Goal: Task Accomplishment & Management: Complete application form

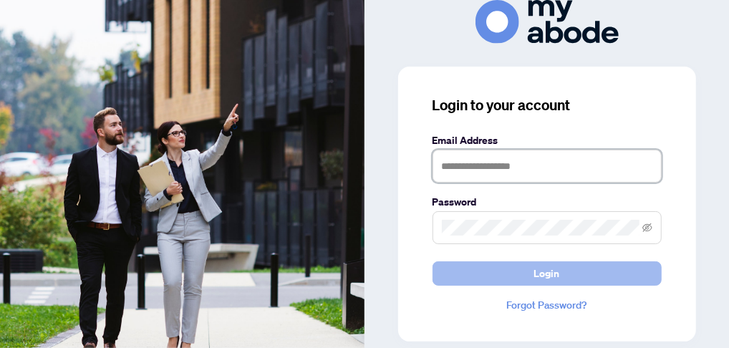
type input "**********"
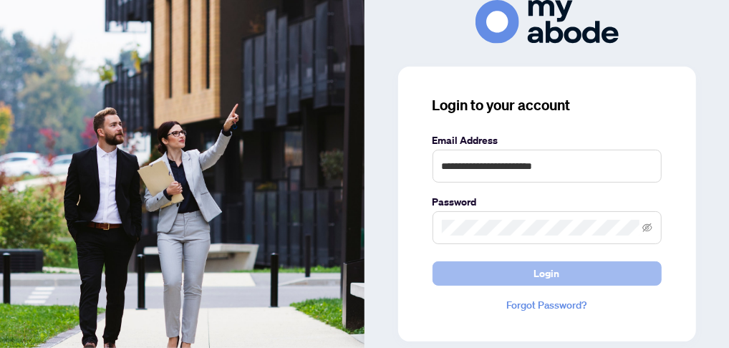
click at [515, 273] on button "Login" at bounding box center [547, 273] width 229 height 24
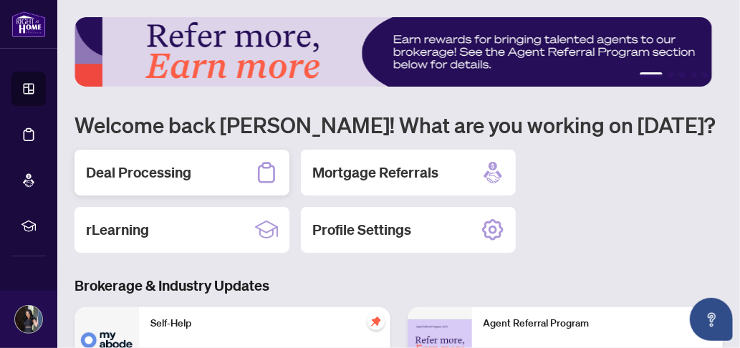
click at [160, 170] on h2 "Deal Processing" at bounding box center [138, 173] width 105 height 20
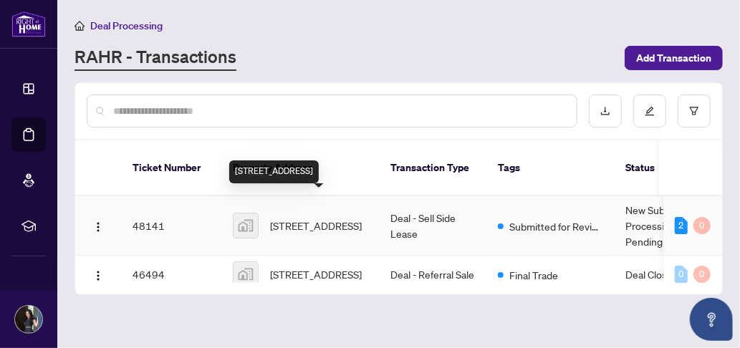
click at [311, 218] on span "[STREET_ADDRESS]" at bounding box center [316, 226] width 92 height 16
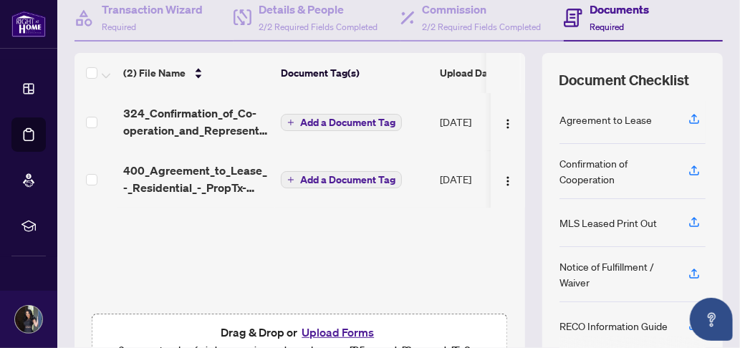
click at [329, 333] on button "Upload Forms" at bounding box center [337, 332] width 81 height 19
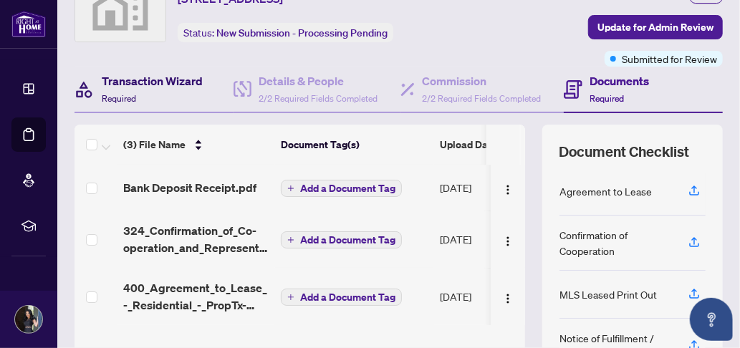
click at [183, 81] on h4 "Transaction Wizard" at bounding box center [152, 80] width 101 height 17
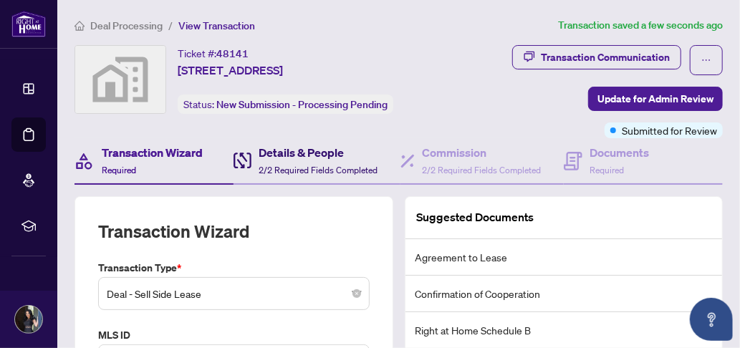
click at [269, 150] on h4 "Details & People" at bounding box center [318, 152] width 119 height 17
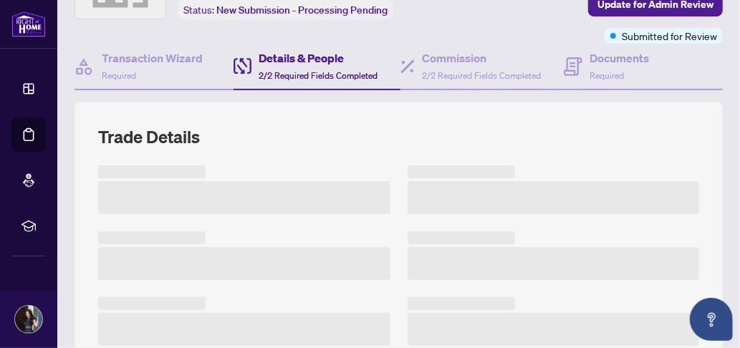
scroll to position [143, 0]
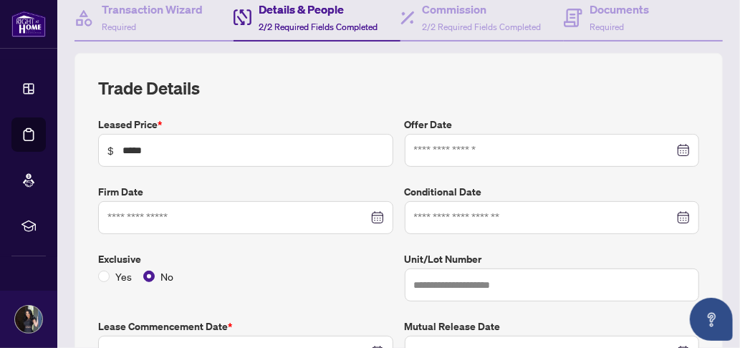
type input "**********"
click at [162, 218] on input at bounding box center [237, 218] width 261 height 16
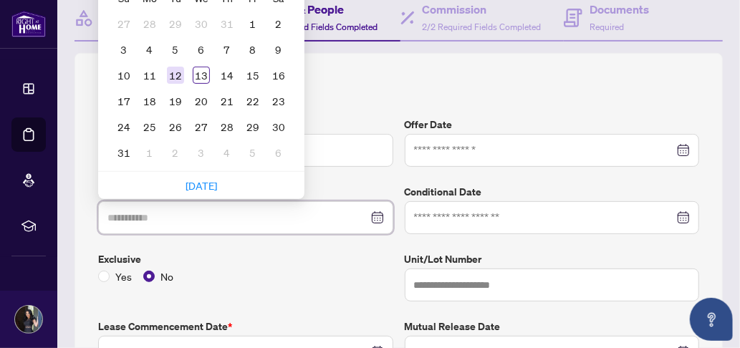
type input "**********"
click at [180, 68] on div "12" at bounding box center [175, 75] width 17 height 17
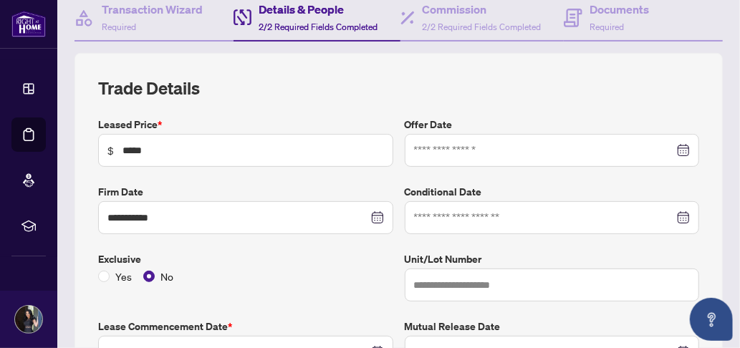
click at [282, 279] on div "Yes No" at bounding box center [245, 277] width 295 height 16
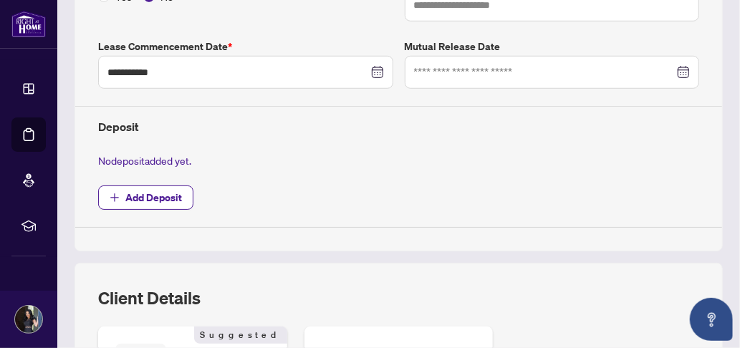
scroll to position [430, 0]
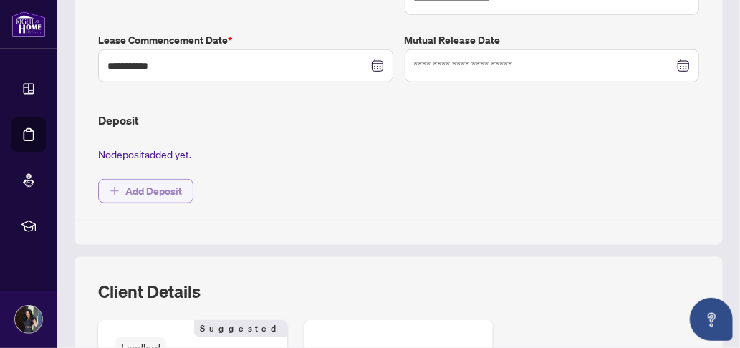
click at [140, 181] on span "Add Deposit" at bounding box center [153, 191] width 57 height 23
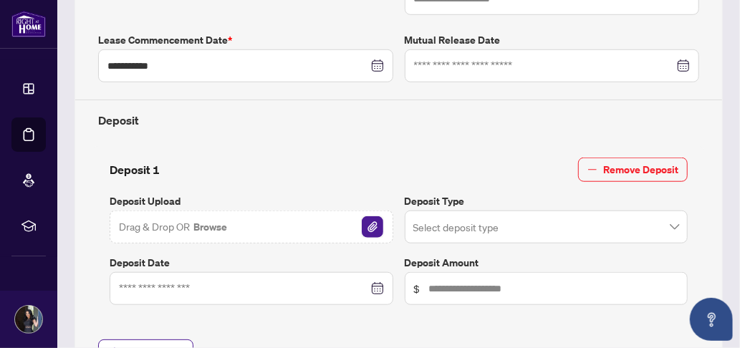
click at [371, 216] on img "button" at bounding box center [372, 226] width 21 height 21
click at [479, 218] on input "search" at bounding box center [540, 229] width 254 height 32
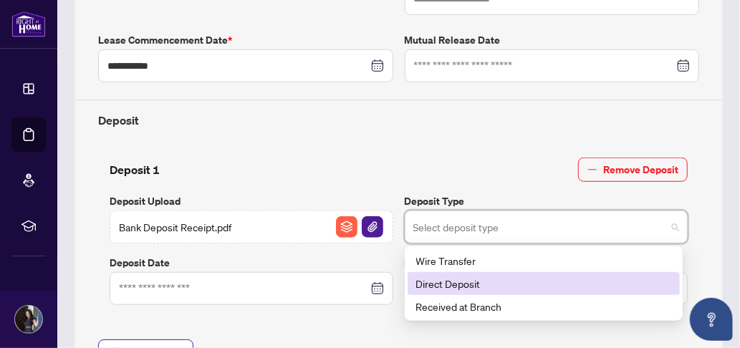
click at [464, 279] on div "Direct Deposit" at bounding box center [544, 284] width 256 height 16
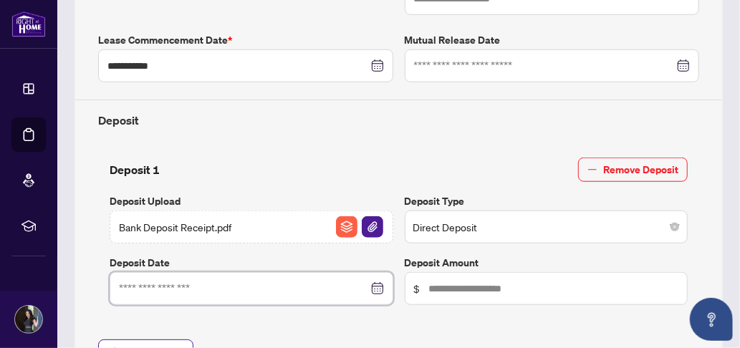
click at [255, 283] on input at bounding box center [243, 289] width 249 height 16
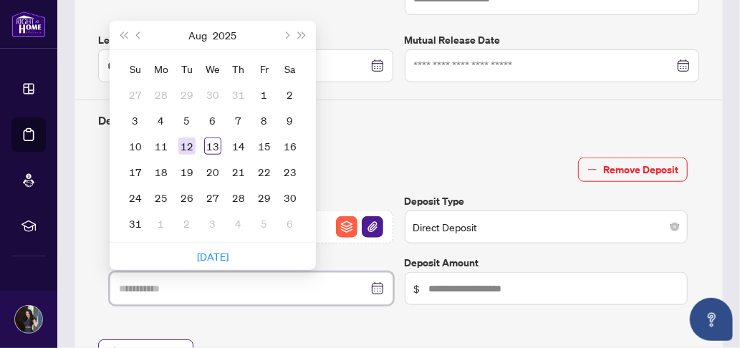
type input "**********"
click at [191, 138] on div "12" at bounding box center [186, 146] width 17 height 17
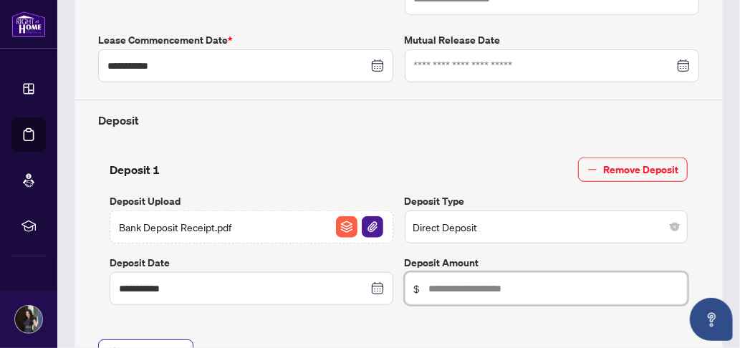
click at [448, 289] on input "text" at bounding box center [554, 289] width 250 height 16
type input "********"
click at [292, 170] on div "Deposit 1 Remove Deposit" at bounding box center [399, 170] width 578 height 24
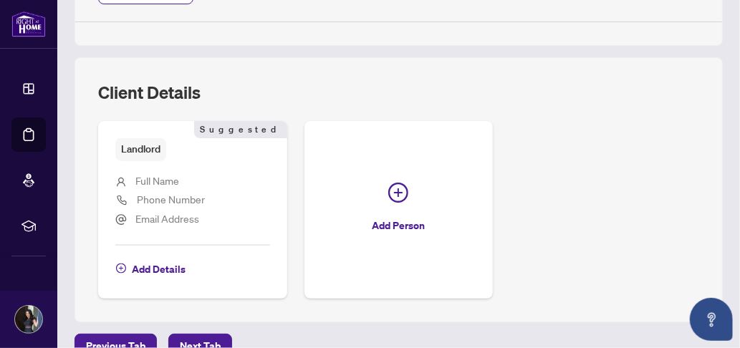
scroll to position [856, 0]
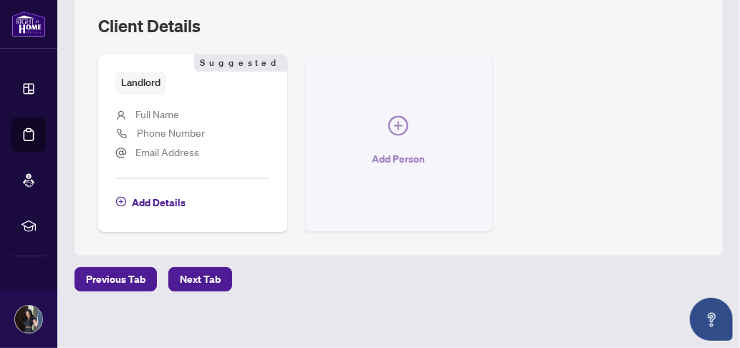
click at [402, 148] on span "Add Person" at bounding box center [398, 159] width 53 height 23
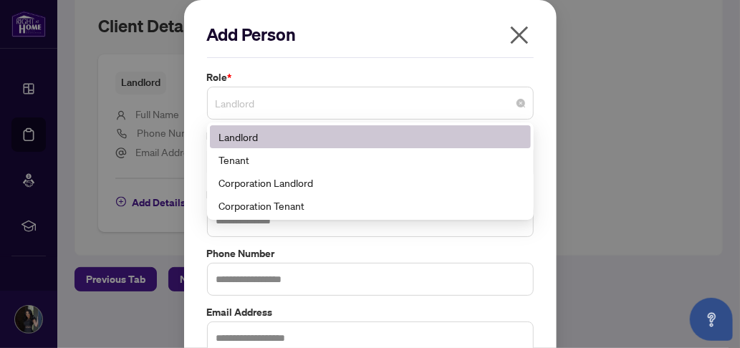
click at [360, 109] on span "Landlord" at bounding box center [370, 103] width 309 height 27
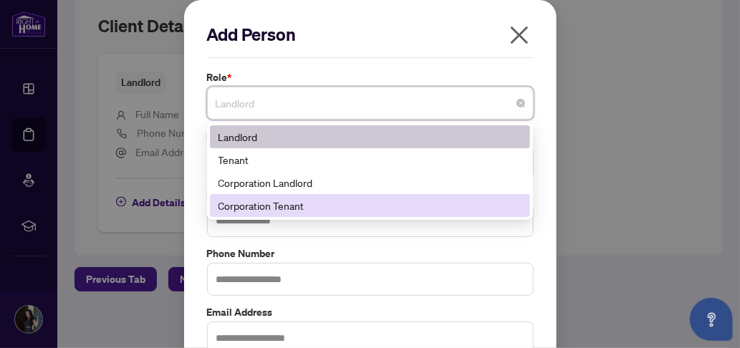
scroll to position [79, 0]
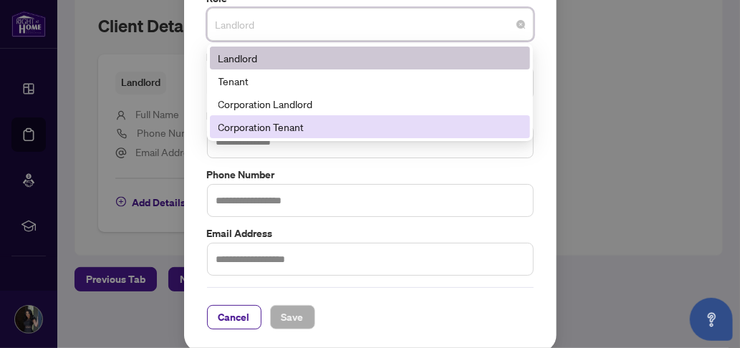
click at [635, 85] on div "Add Person Role * Landlord 186 187 Landlord Tenant Corporation Landlord Corpora…" at bounding box center [370, 174] width 740 height 348
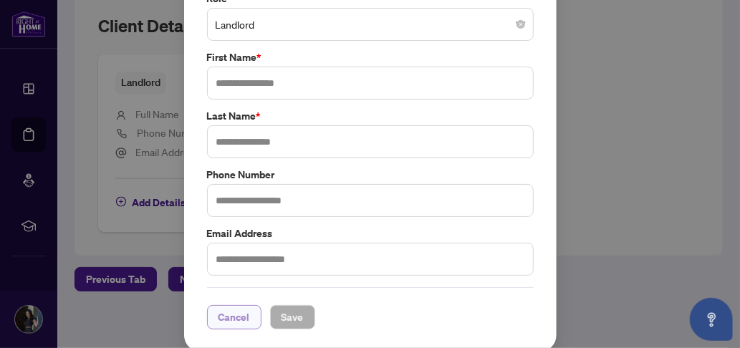
click at [231, 311] on span "Cancel" at bounding box center [234, 317] width 32 height 23
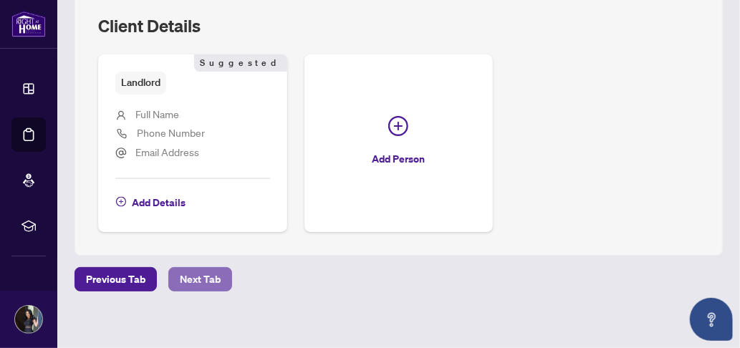
click at [203, 271] on span "Next Tab" at bounding box center [200, 279] width 41 height 23
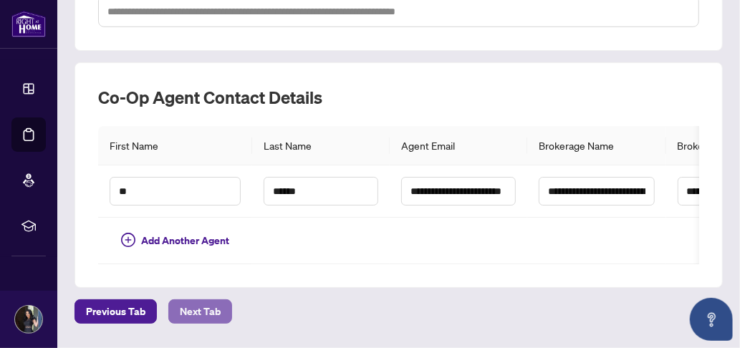
scroll to position [443, 0]
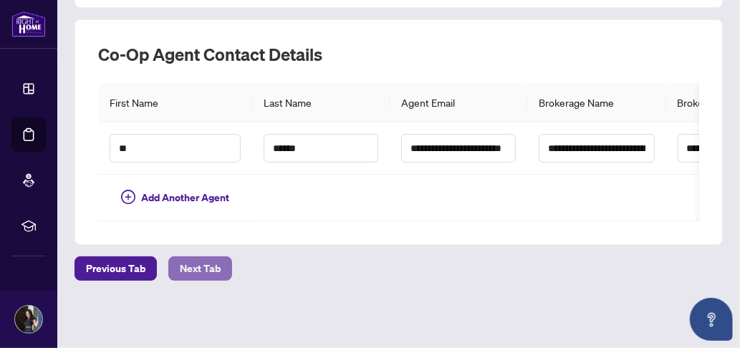
click at [201, 271] on span "Next Tab" at bounding box center [200, 268] width 41 height 23
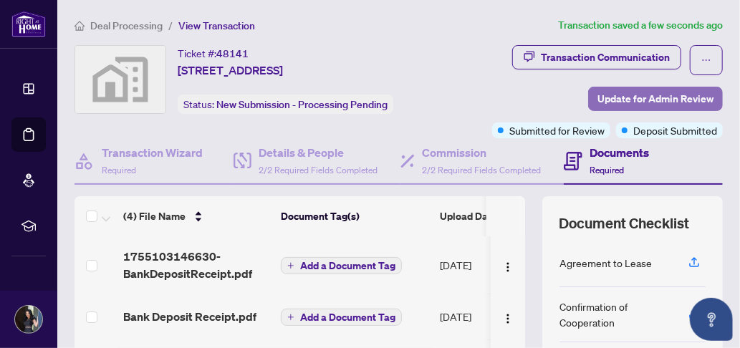
click at [635, 92] on span "Update for Admin Review" at bounding box center [655, 98] width 116 height 23
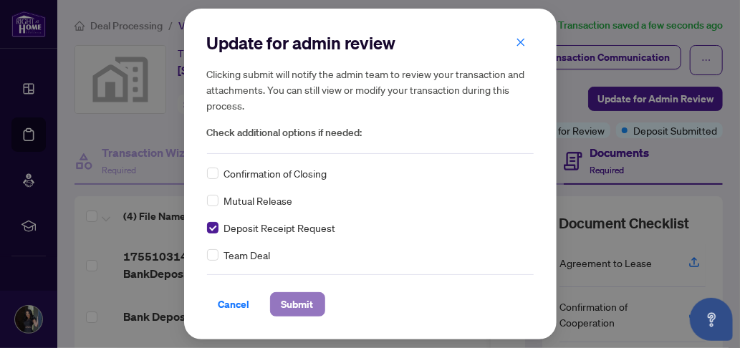
click at [302, 304] on span "Submit" at bounding box center [297, 304] width 32 height 23
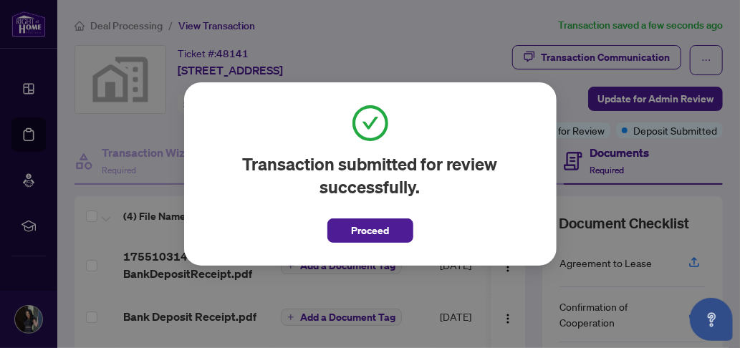
click at [362, 236] on span "Proceed" at bounding box center [370, 230] width 38 height 23
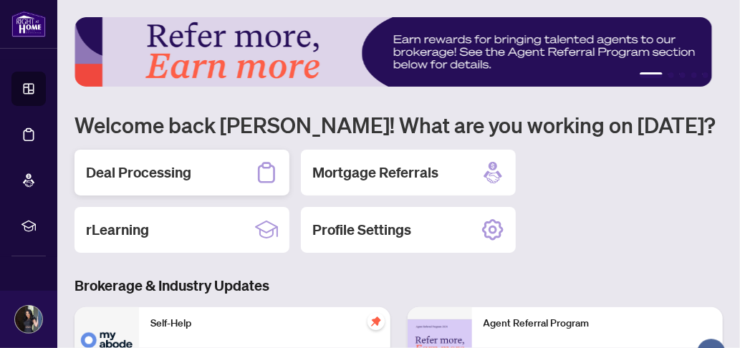
click at [148, 165] on h2 "Deal Processing" at bounding box center [138, 173] width 105 height 20
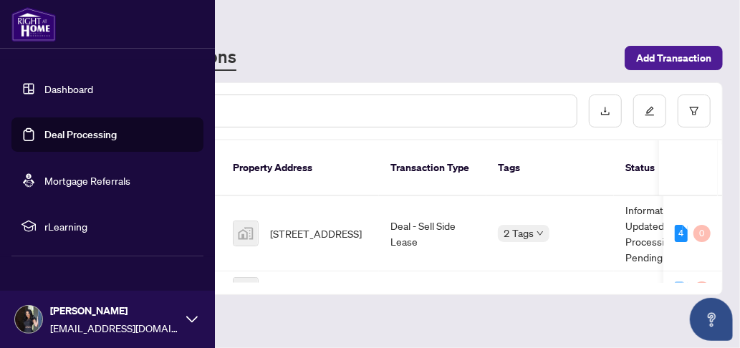
click at [60, 82] on link "Dashboard" at bounding box center [68, 88] width 49 height 13
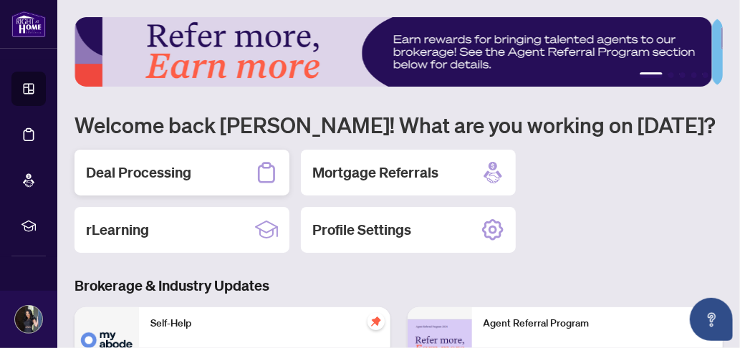
click at [118, 178] on h2 "Deal Processing" at bounding box center [138, 173] width 105 height 20
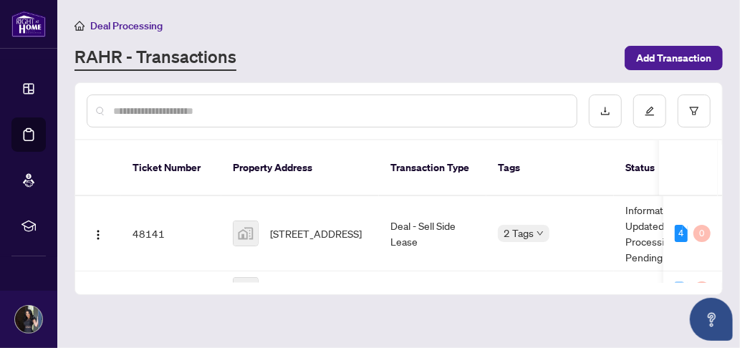
click at [128, 24] on span "Deal Processing" at bounding box center [126, 25] width 72 height 13
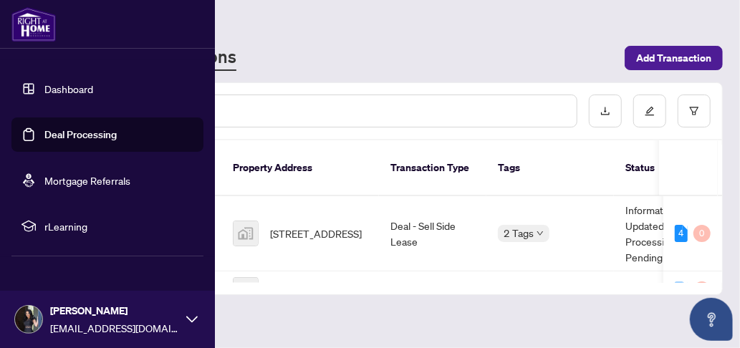
click at [49, 85] on link "Dashboard" at bounding box center [68, 88] width 49 height 13
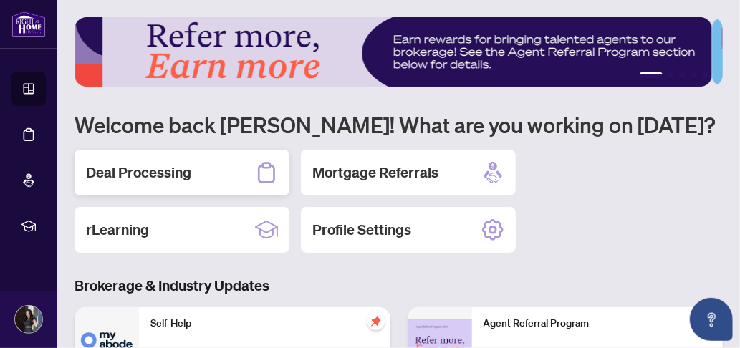
click at [269, 173] on icon at bounding box center [266, 172] width 23 height 23
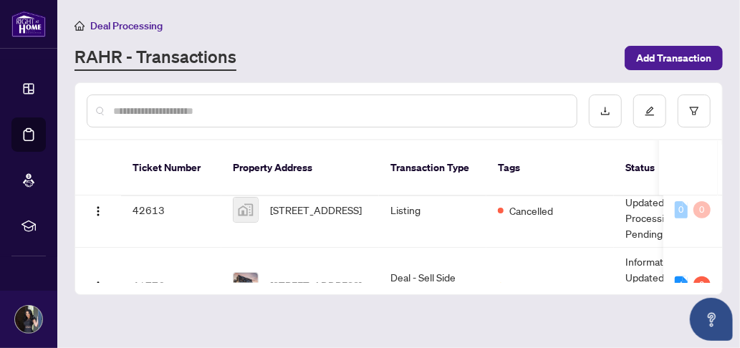
scroll to position [294, 0]
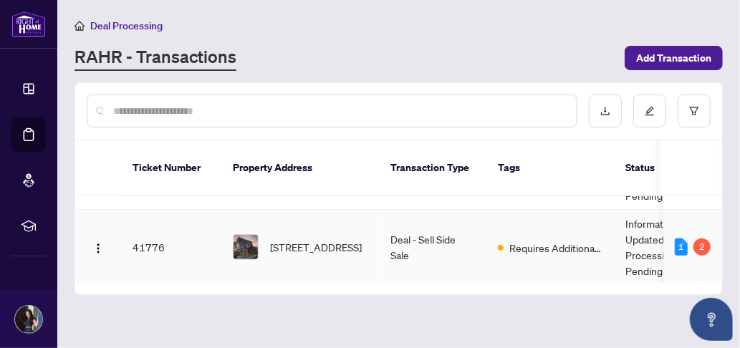
click at [349, 239] on span "[STREET_ADDRESS]" at bounding box center [316, 247] width 92 height 16
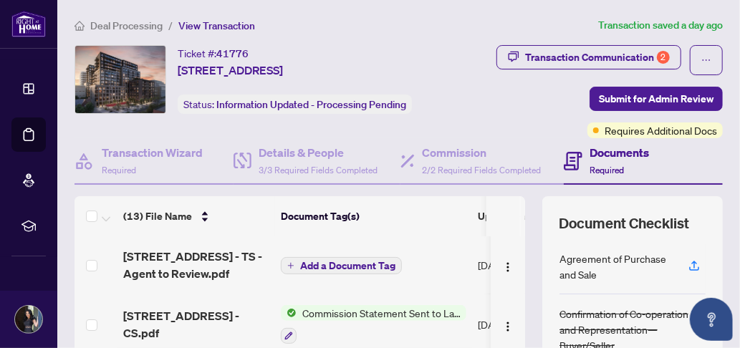
scroll to position [72, 0]
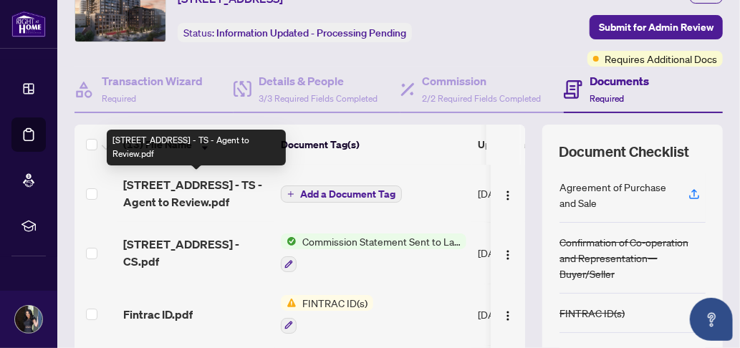
click at [217, 191] on span "[STREET_ADDRESS] - TS - Agent to Review.pdf" at bounding box center [196, 193] width 146 height 34
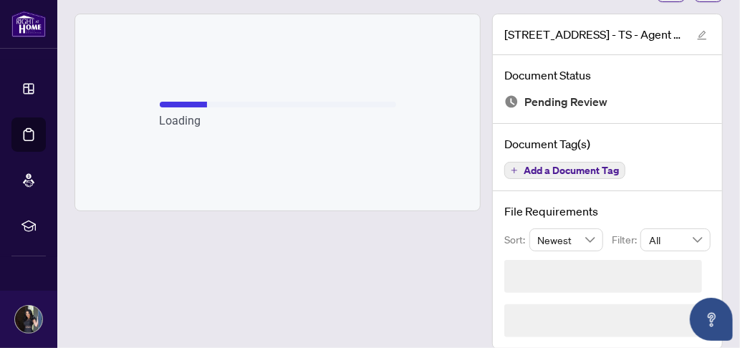
scroll to position [42, 0]
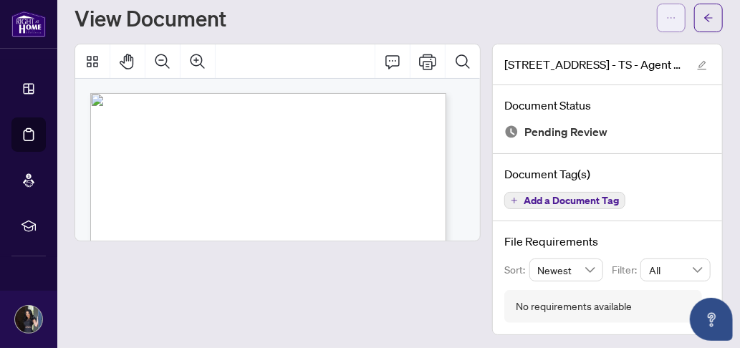
click at [666, 19] on icon "ellipsis" at bounding box center [671, 18] width 10 height 10
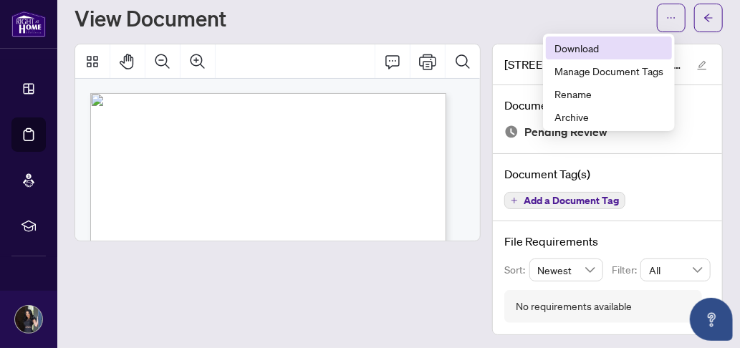
click at [607, 44] on span "Download" at bounding box center [608, 48] width 109 height 16
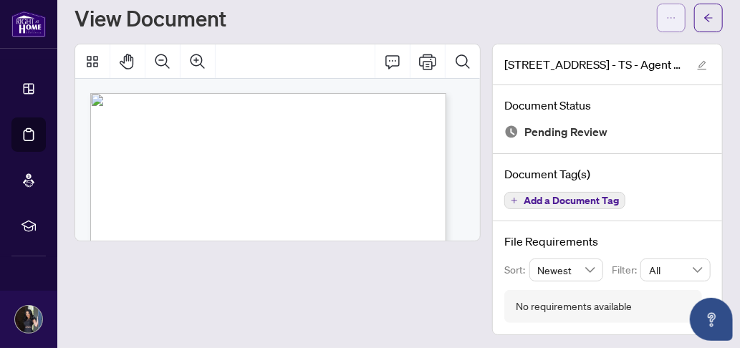
click at [666, 19] on icon "ellipsis" at bounding box center [671, 18] width 10 height 10
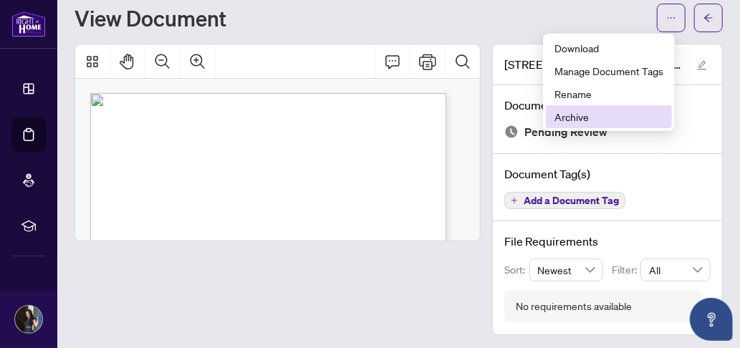
click at [566, 114] on span "Archive" at bounding box center [608, 117] width 109 height 16
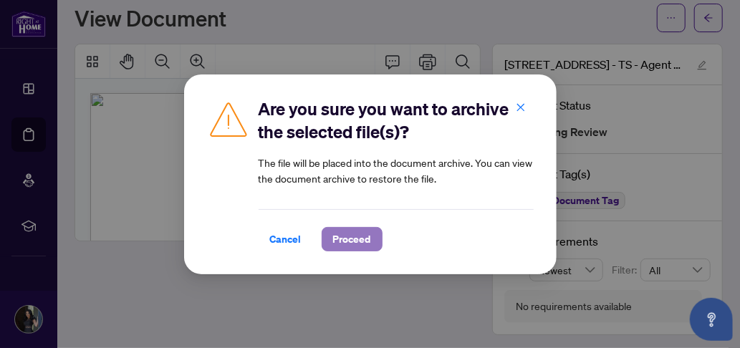
click at [344, 236] on span "Proceed" at bounding box center [352, 239] width 38 height 23
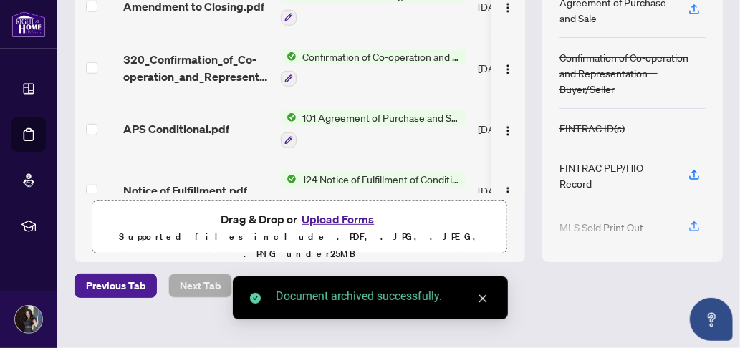
scroll to position [256, 0]
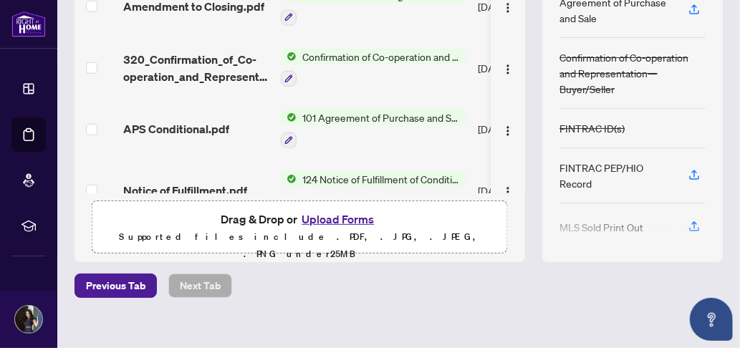
click at [327, 216] on button "Upload Forms" at bounding box center [337, 219] width 81 height 19
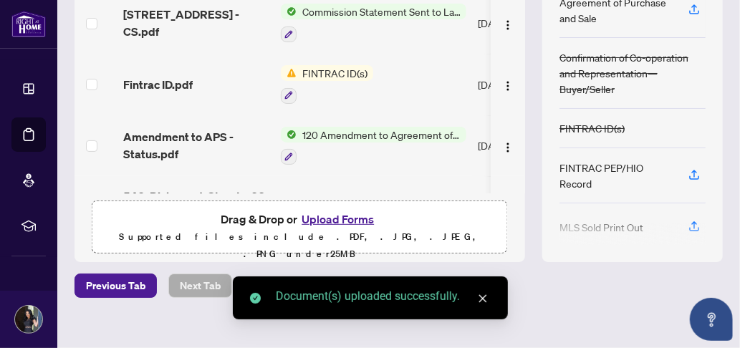
scroll to position [0, 0]
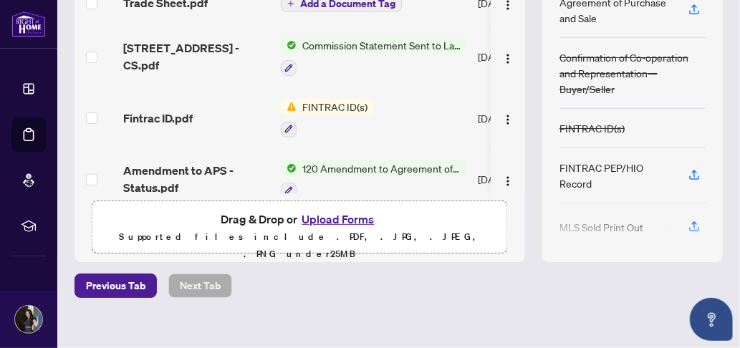
click at [341, 102] on span "FINTRAC ID(s)" at bounding box center [335, 107] width 77 height 16
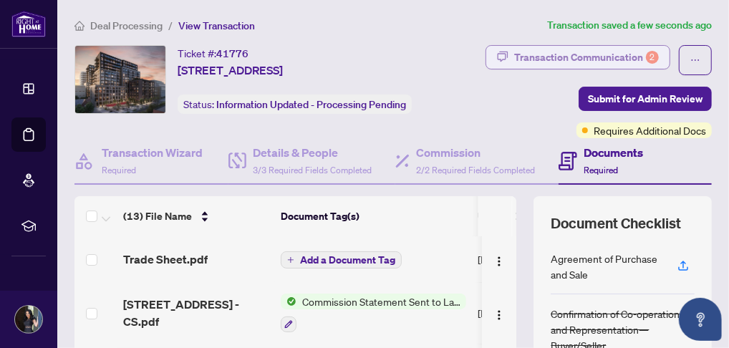
click at [647, 52] on div "Transaction Communication 2" at bounding box center [586, 57] width 145 height 23
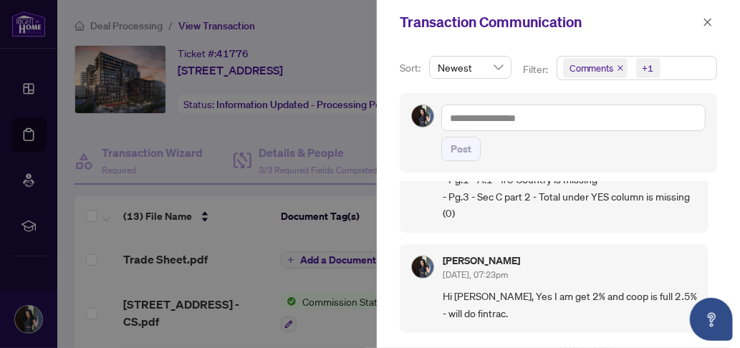
scroll to position [287, 0]
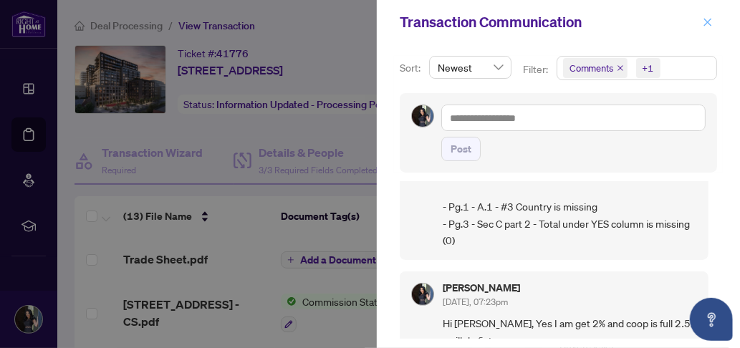
click at [708, 21] on icon "close" at bounding box center [708, 22] width 8 height 8
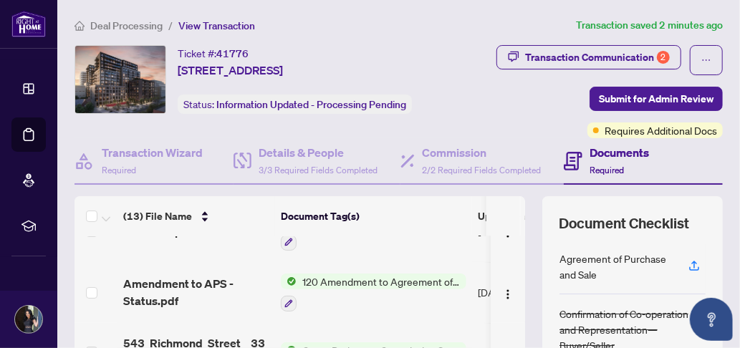
scroll to position [72, 0]
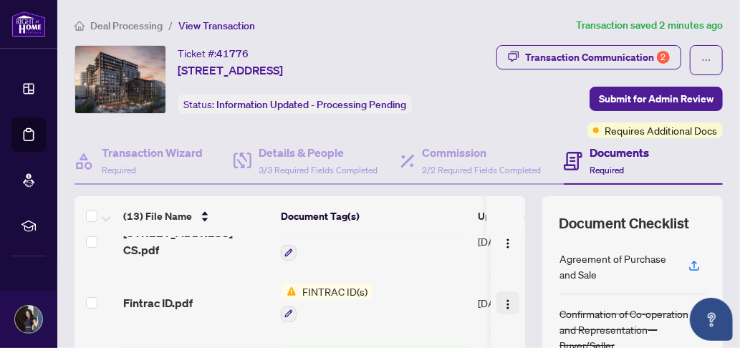
click at [502, 303] on img "button" at bounding box center [507, 304] width 11 height 11
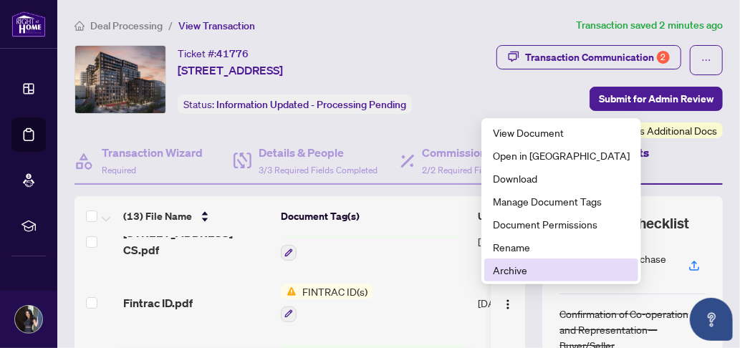
click at [504, 269] on span "Archive" at bounding box center [561, 270] width 137 height 16
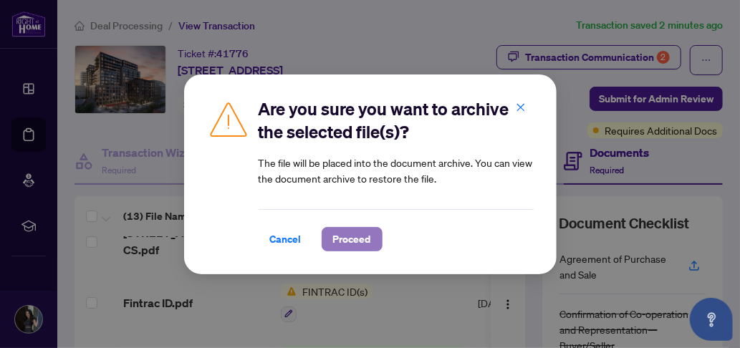
click at [372, 239] on button "Proceed" at bounding box center [352, 239] width 61 height 24
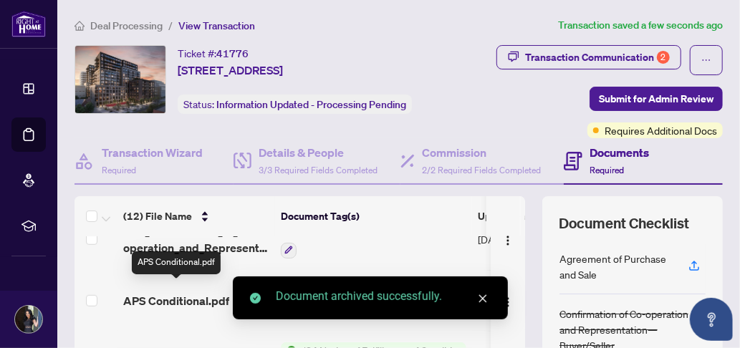
scroll to position [270, 0]
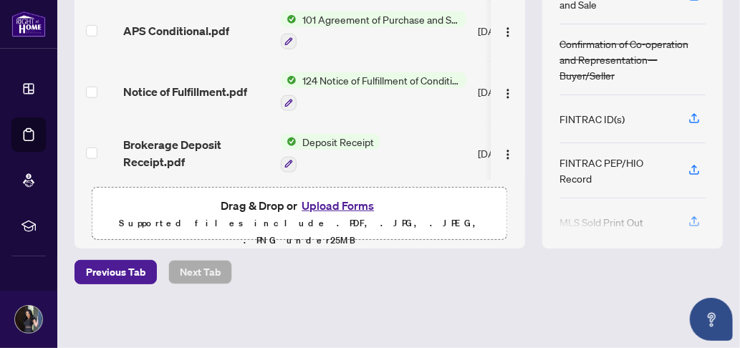
click at [335, 204] on button "Upload Forms" at bounding box center [337, 205] width 81 height 19
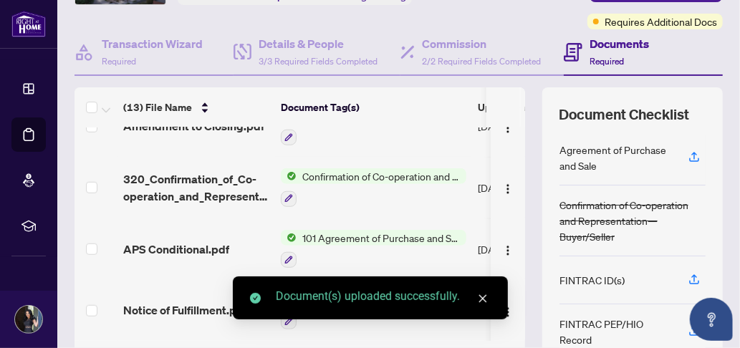
scroll to position [0, 0]
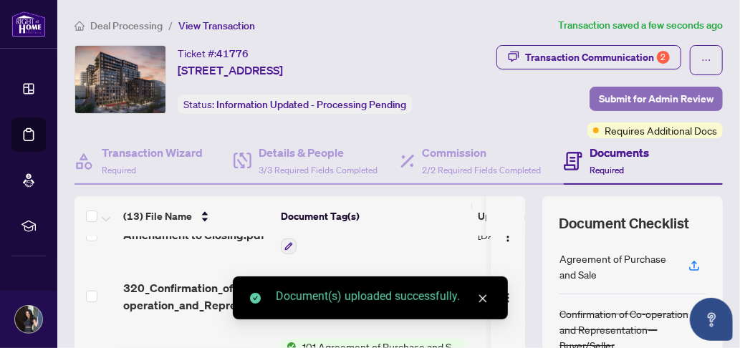
click at [662, 99] on span "Submit for Admin Review" at bounding box center [656, 98] width 115 height 23
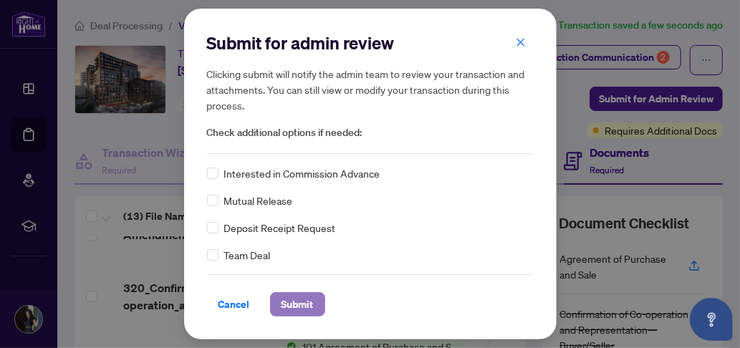
click at [290, 301] on span "Submit" at bounding box center [297, 304] width 32 height 23
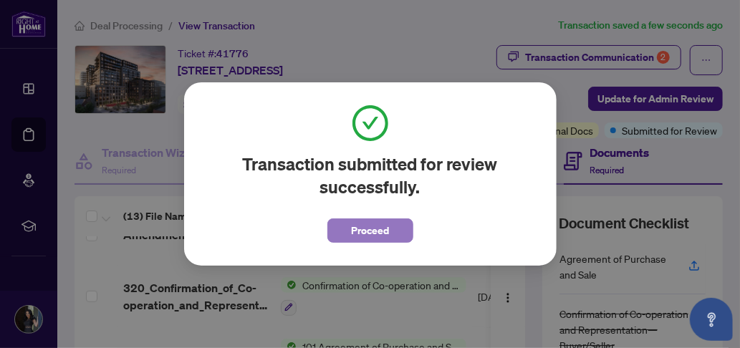
click at [375, 224] on span "Proceed" at bounding box center [370, 230] width 38 height 23
